Goal: Find specific page/section

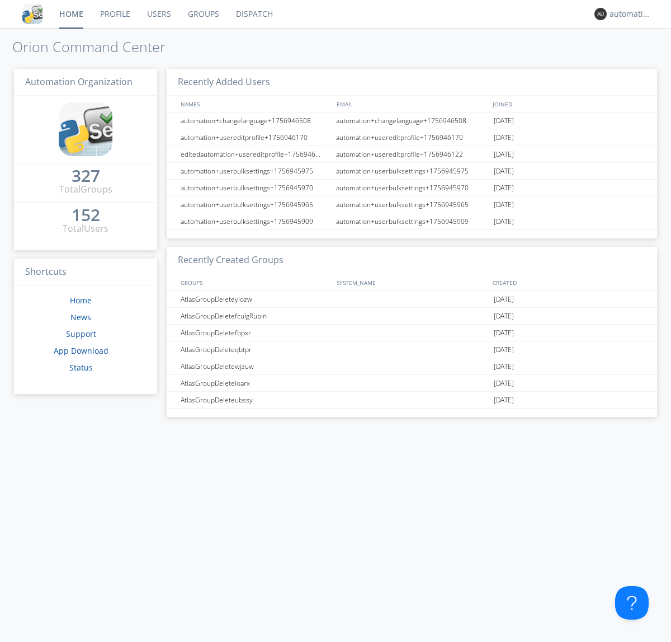
click at [253, 14] on link "Dispatch" at bounding box center [255, 14] width 54 height 28
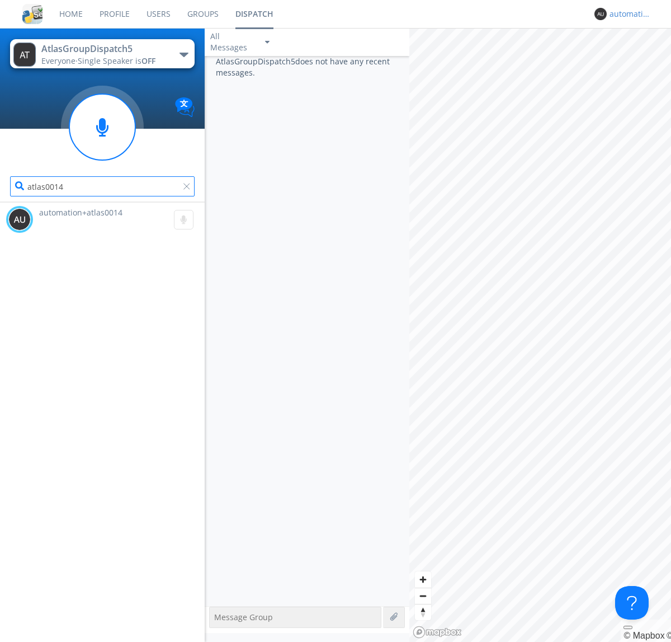
type input "atlas0014"
click at [628, 14] on div "automation+atlas0015" at bounding box center [631, 13] width 42 height 11
click at [636, 59] on div "Log Out" at bounding box center [637, 59] width 58 height 20
